Goal: Answer question/provide support: Share knowledge or assist other users

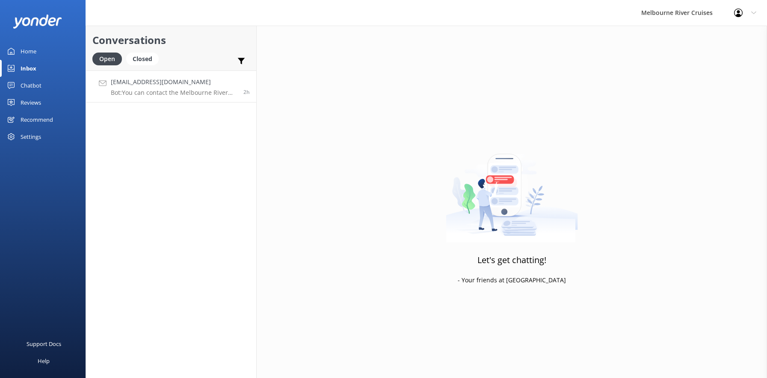
click at [143, 83] on h4 "[EMAIL_ADDRESS][DOMAIN_NAME]" at bounding box center [174, 81] width 126 height 9
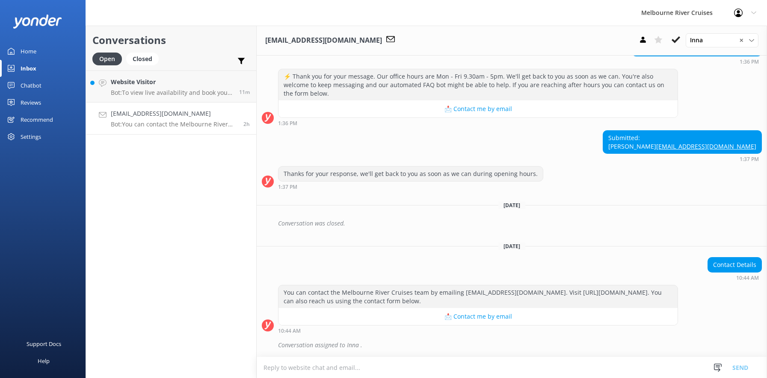
scroll to position [351, 0]
drag, startPoint x: 752, startPoint y: 147, endPoint x: 666, endPoint y: 150, distance: 86.0
click at [666, 150] on div "Submitted: [PERSON_NAME] [PERSON_NAME][EMAIL_ADDRESS][DOMAIN_NAME]" at bounding box center [682, 142] width 158 height 23
copy link "[EMAIL_ADDRESS][DOMAIN_NAME]"
click at [25, 50] on div "Home" at bounding box center [29, 51] width 16 height 17
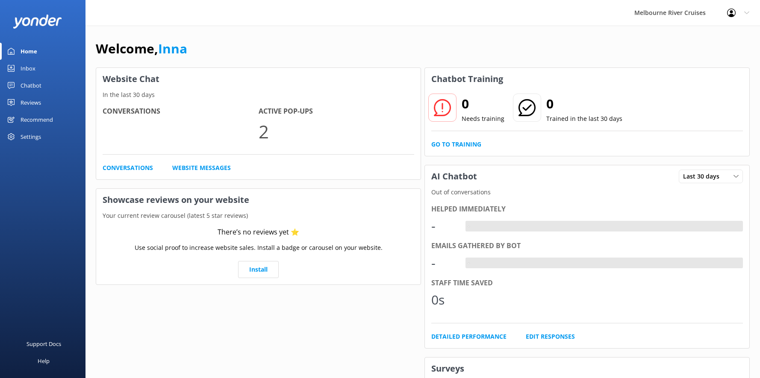
click at [32, 82] on div "Chatbot" at bounding box center [31, 85] width 21 height 17
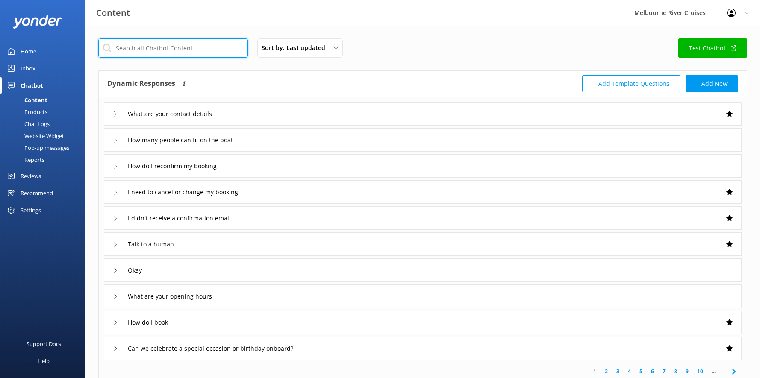
click at [120, 47] on input "text" at bounding box center [173, 47] width 150 height 19
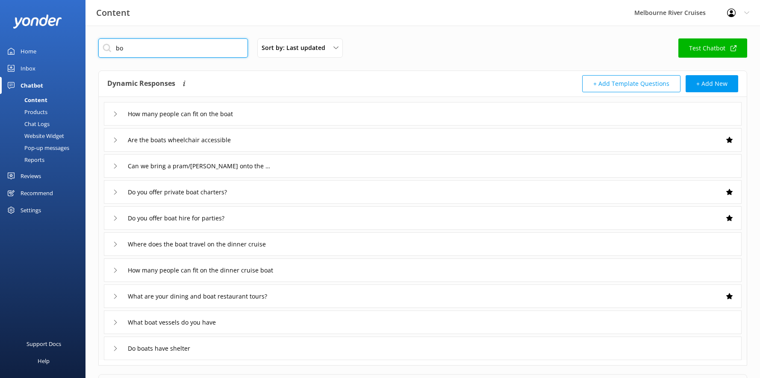
type input "b"
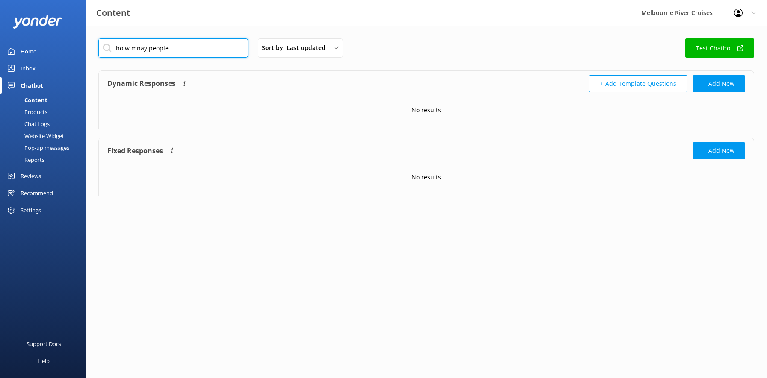
click at [148, 47] on input "hoiw mnay people" at bounding box center [173, 47] width 150 height 19
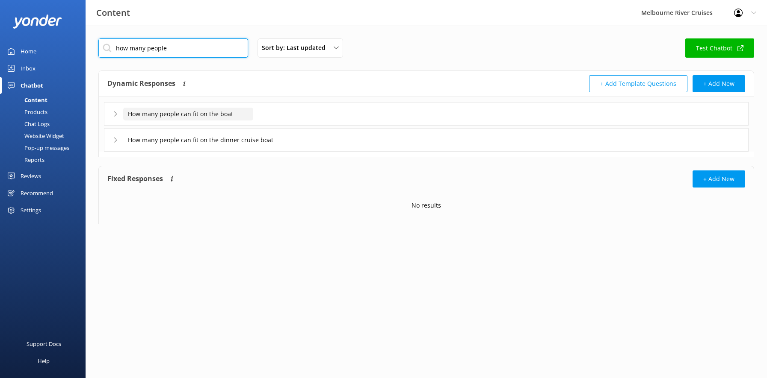
type input "how many people"
click at [189, 115] on input "How many people can fit on the boat" at bounding box center [188, 114] width 130 height 13
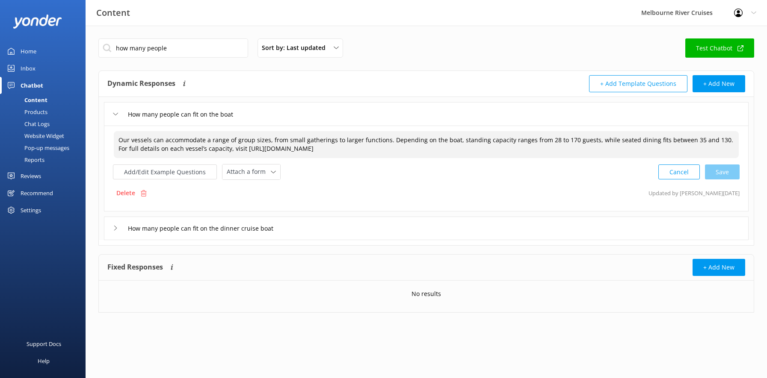
drag, startPoint x: 351, startPoint y: 150, endPoint x: 116, endPoint y: 139, distance: 235.9
click at [116, 139] on textarea "Our vessels can accommodate a range of group sizes, from small gatherings to la…" at bounding box center [426, 144] width 625 height 27
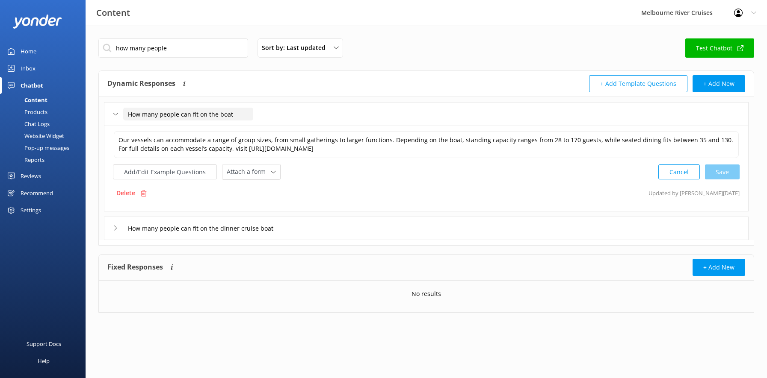
drag, startPoint x: 242, startPoint y: 115, endPoint x: 127, endPoint y: 117, distance: 114.2
click at [127, 117] on input "How many people can fit on the boat" at bounding box center [188, 114] width 130 height 13
click at [25, 53] on div "Home" at bounding box center [29, 51] width 16 height 17
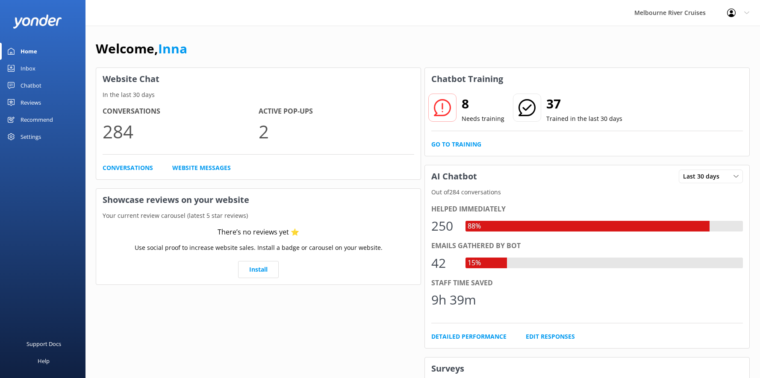
click at [24, 67] on div "Inbox" at bounding box center [28, 68] width 15 height 17
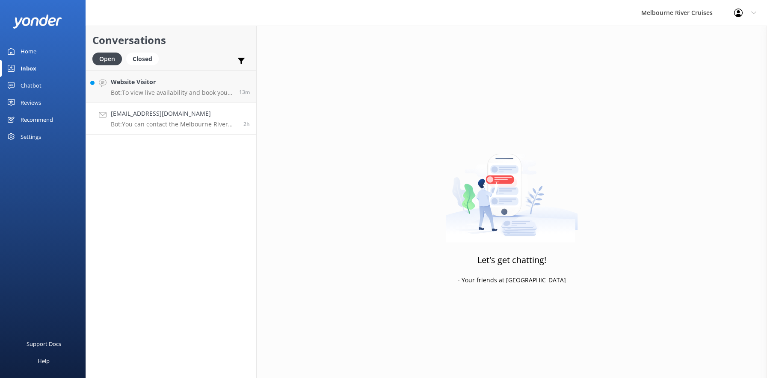
click at [142, 121] on p "Bot: You can contact the Melbourne River Cruises team by emailing [EMAIL_ADDRES…" at bounding box center [174, 125] width 126 height 8
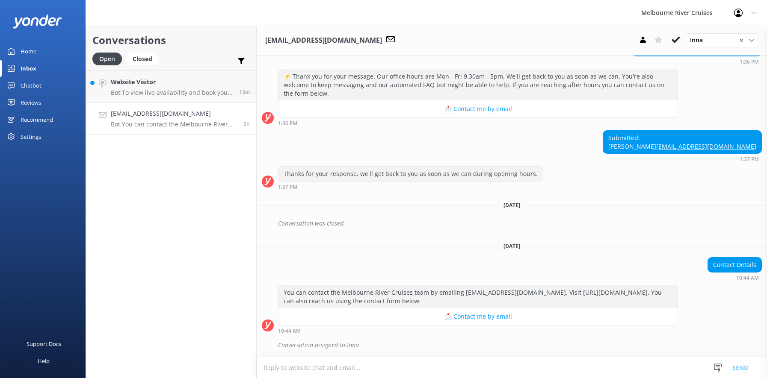
scroll to position [351, 0]
click at [166, 118] on h4 "[EMAIL_ADDRESS][DOMAIN_NAME]" at bounding box center [174, 113] width 126 height 9
click at [672, 36] on icon at bounding box center [675, 39] width 9 height 9
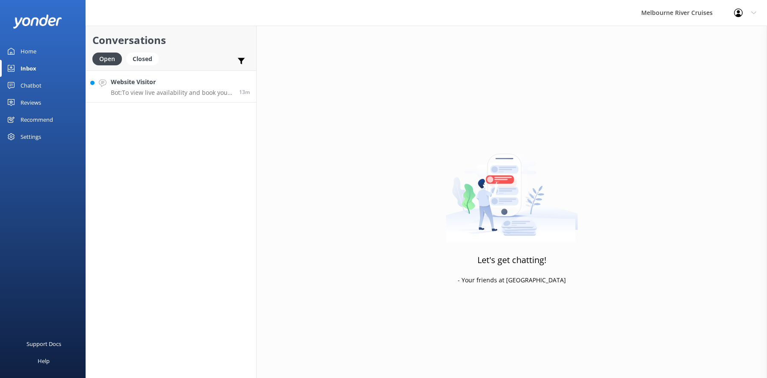
click at [134, 83] on h4 "Website Visitor" at bounding box center [172, 81] width 122 height 9
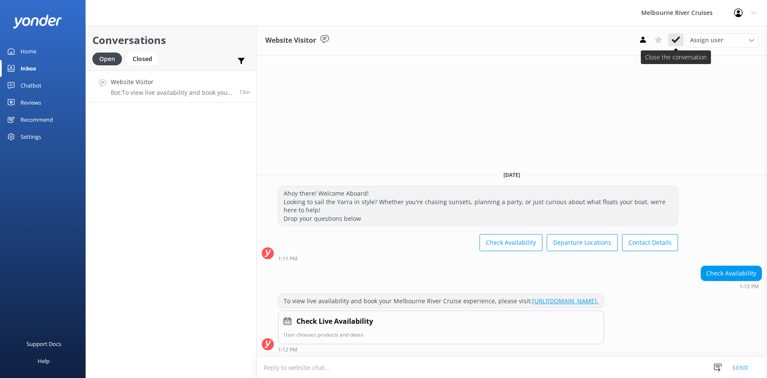
click at [674, 38] on icon at bounding box center [675, 39] width 9 height 9
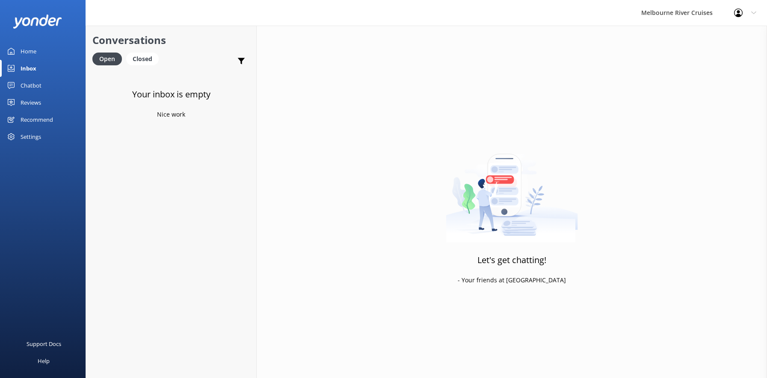
click at [23, 49] on div "Home" at bounding box center [29, 51] width 16 height 17
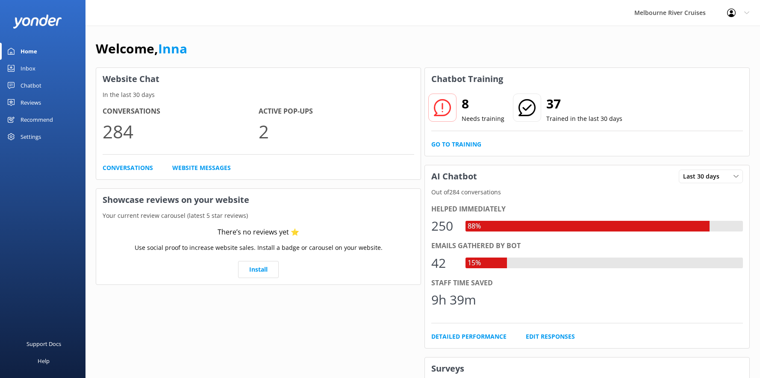
click at [24, 67] on div "Inbox" at bounding box center [28, 68] width 15 height 17
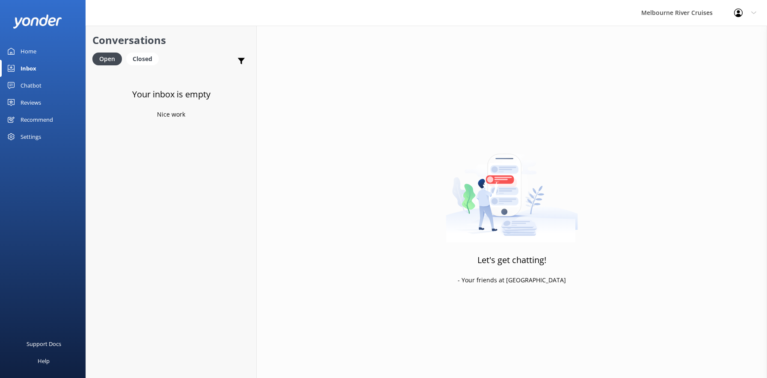
click at [28, 71] on div "Inbox" at bounding box center [29, 68] width 16 height 17
click at [26, 52] on div "Home" at bounding box center [29, 51] width 16 height 17
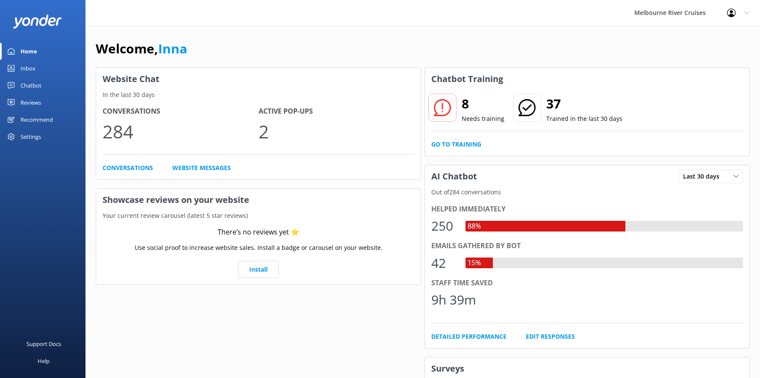
click at [25, 70] on div "Inbox" at bounding box center [28, 68] width 15 height 17
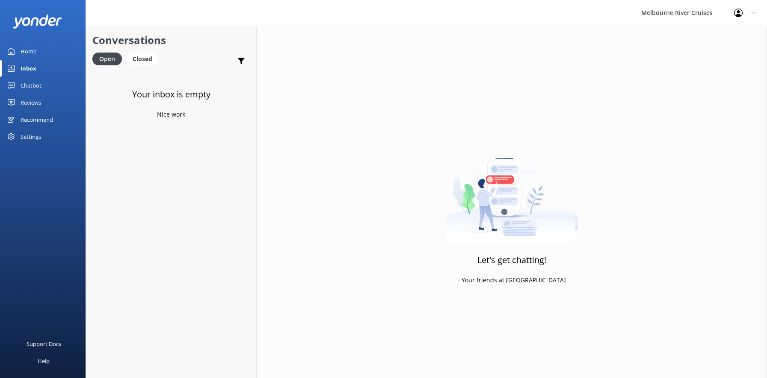
click at [25, 70] on div "Inbox" at bounding box center [29, 68] width 16 height 17
click at [23, 52] on div "Home" at bounding box center [29, 51] width 16 height 17
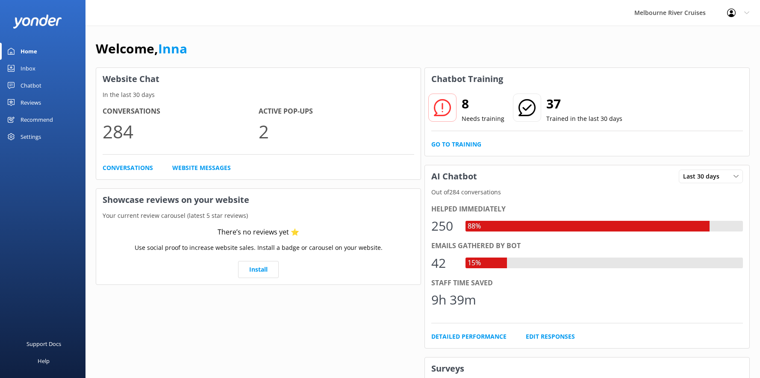
click at [28, 70] on div "Inbox" at bounding box center [28, 68] width 15 height 17
